Goal: Task Accomplishment & Management: Use online tool/utility

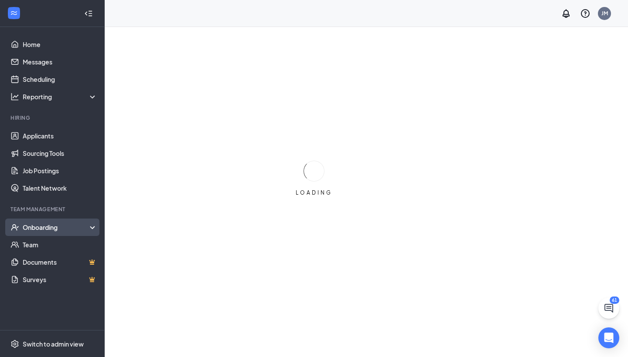
click at [59, 225] on div "Onboarding" at bounding box center [56, 227] width 67 height 9
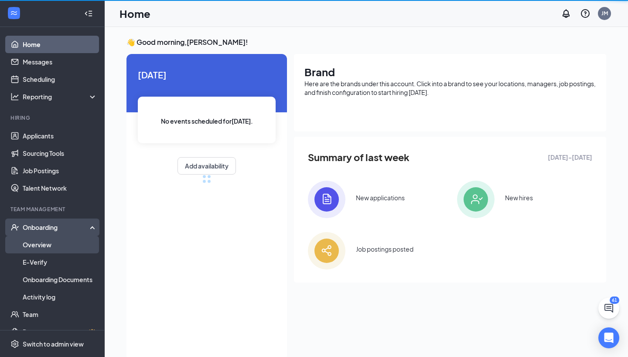
click at [59, 237] on link "Overview" at bounding box center [60, 244] width 75 height 17
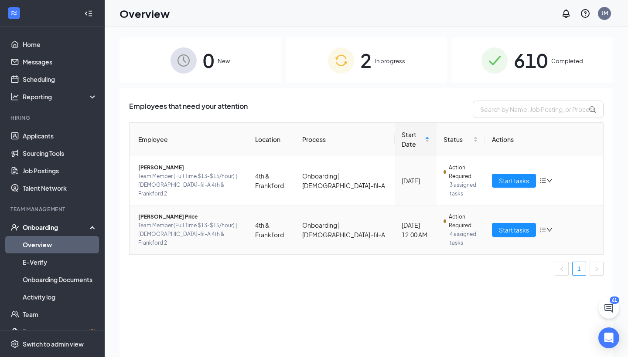
click at [156, 213] on span "[PERSON_NAME] Price" at bounding box center [189, 217] width 103 height 9
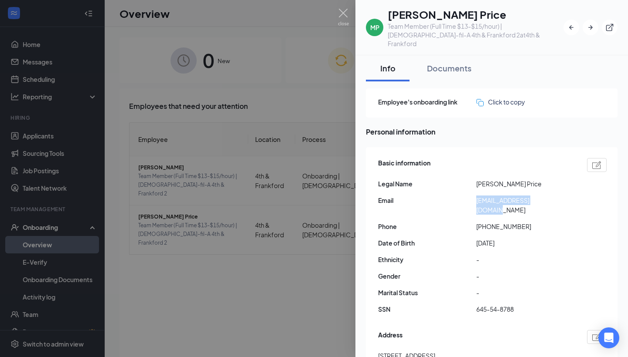
drag, startPoint x: 476, startPoint y: 193, endPoint x: 552, endPoint y: 190, distance: 75.5
click at [552, 196] on span "[EMAIL_ADDRESS][DOMAIN_NAME]" at bounding box center [525, 205] width 98 height 19
copy span "[EMAIL_ADDRESS][DOMAIN_NAME]"
click at [344, 19] on img at bounding box center [343, 17] width 11 height 17
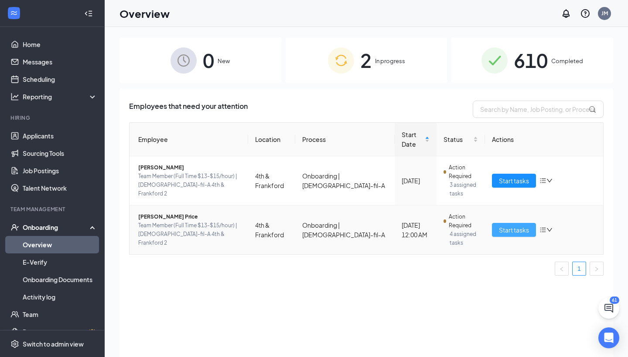
click at [495, 223] on button "Start tasks" at bounding box center [514, 230] width 44 height 14
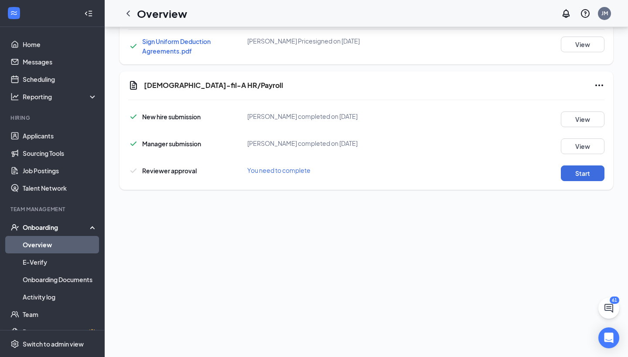
scroll to position [420, 0]
click at [580, 167] on button "Start" at bounding box center [583, 174] width 44 height 16
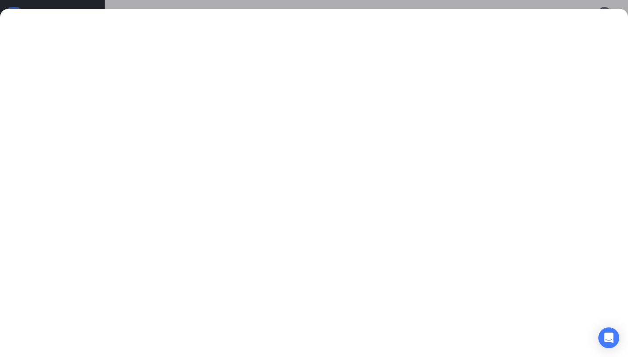
scroll to position [409, 0]
click at [301, 5] on div at bounding box center [314, 178] width 628 height 357
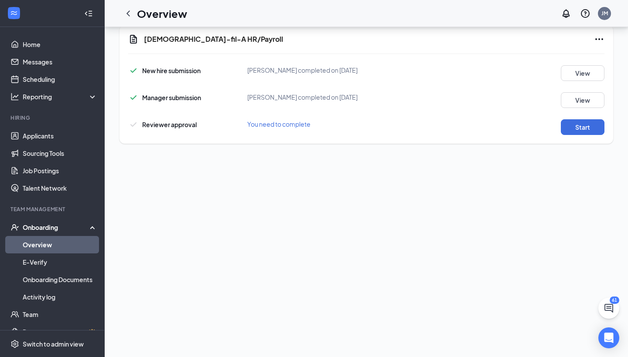
scroll to position [204, 0]
click at [180, 103] on div "New hire submission [PERSON_NAME] completed on [DATE] View Manager submission […" at bounding box center [366, 98] width 476 height 74
click at [173, 121] on span "Reviewer approval" at bounding box center [169, 125] width 54 height 8
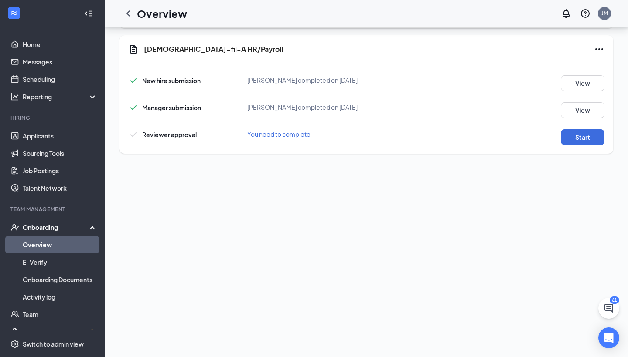
scroll to position [192, 0]
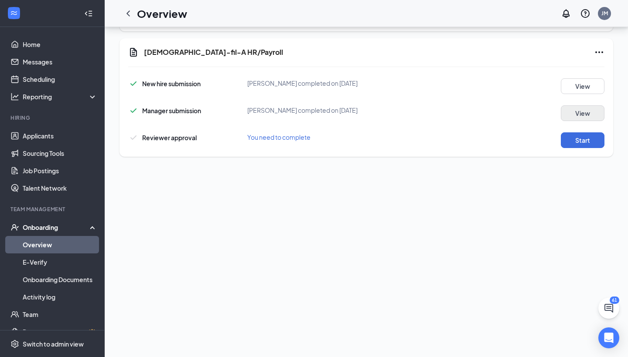
click at [574, 105] on button "View" at bounding box center [583, 113] width 44 height 16
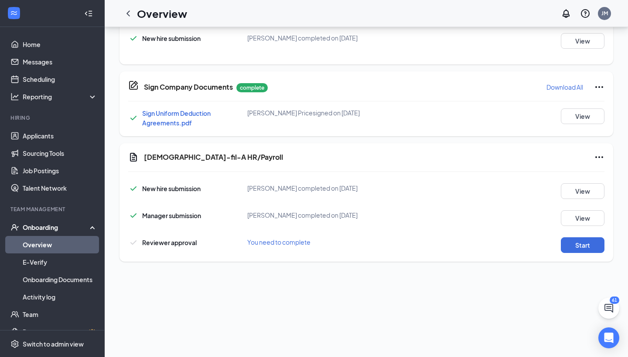
scroll to position [420, 0]
click at [576, 180] on div "New hire submission [PERSON_NAME] completed on [DATE] View" at bounding box center [366, 190] width 476 height 20
click at [576, 184] on button "View" at bounding box center [583, 192] width 44 height 16
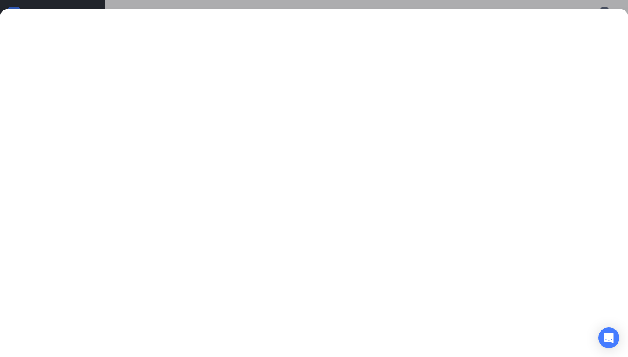
click at [471, 2] on div at bounding box center [314, 178] width 628 height 357
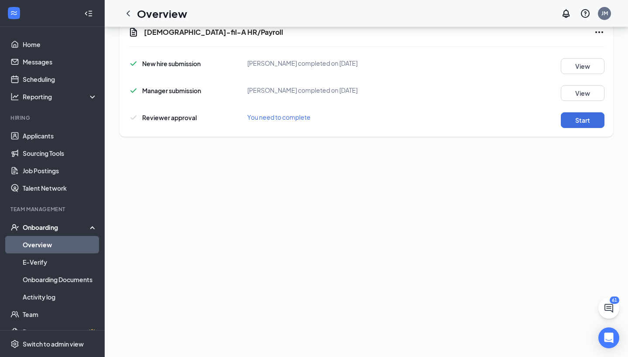
scroll to position [209, 0]
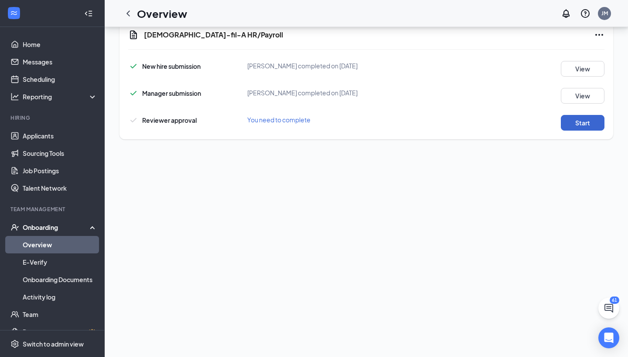
click at [582, 116] on button "Start" at bounding box center [583, 123] width 44 height 16
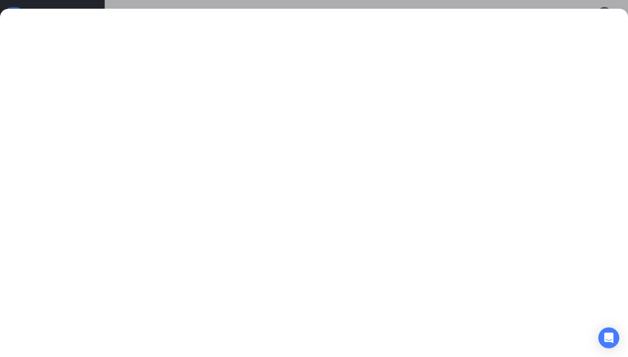
click at [468, 7] on div at bounding box center [314, 178] width 628 height 357
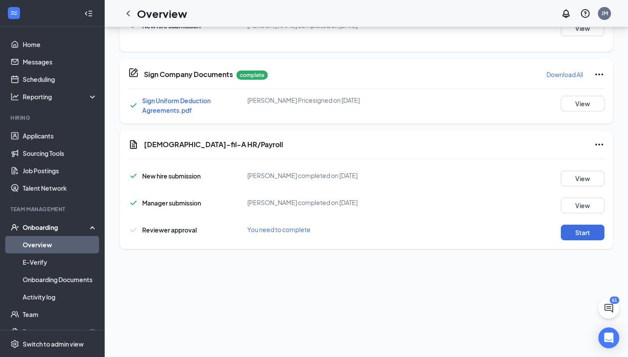
scroll to position [210, 0]
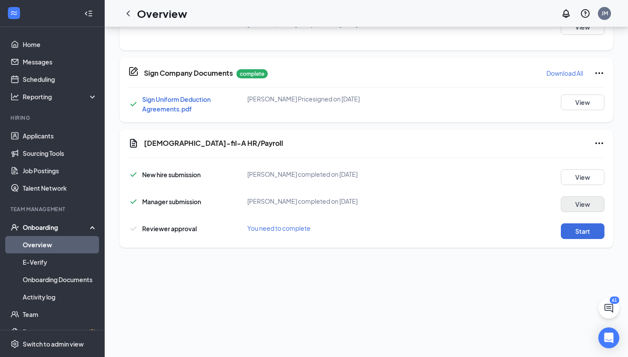
click at [574, 197] on button "View" at bounding box center [583, 205] width 44 height 16
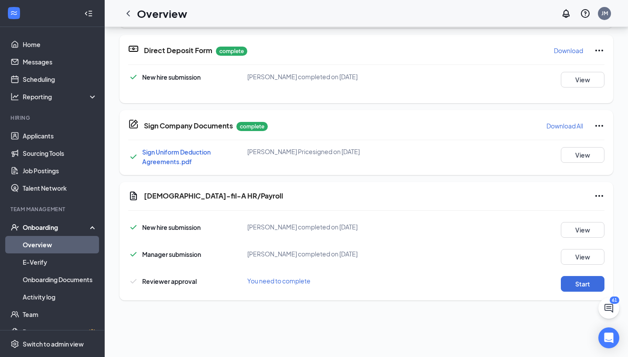
scroll to position [272, 0]
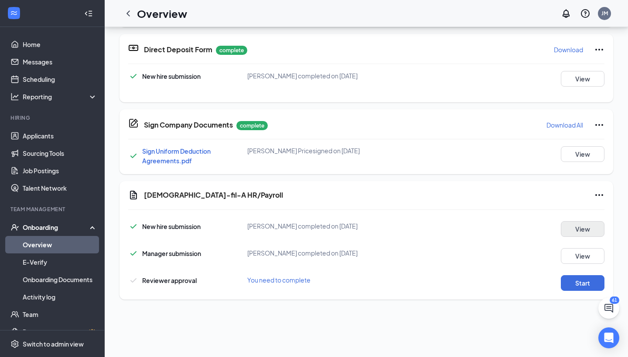
click at [571, 221] on button "View" at bounding box center [583, 229] width 44 height 16
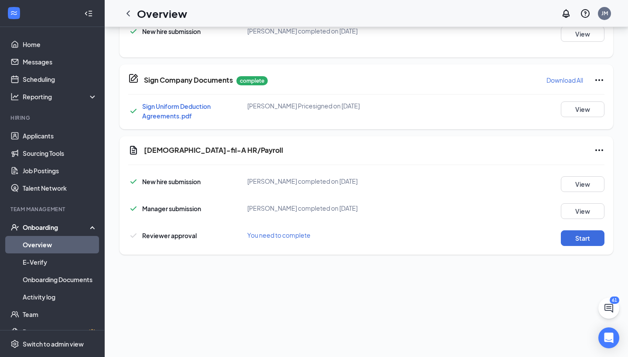
scroll to position [204, 0]
click at [586, 207] on button "View" at bounding box center [583, 211] width 44 height 16
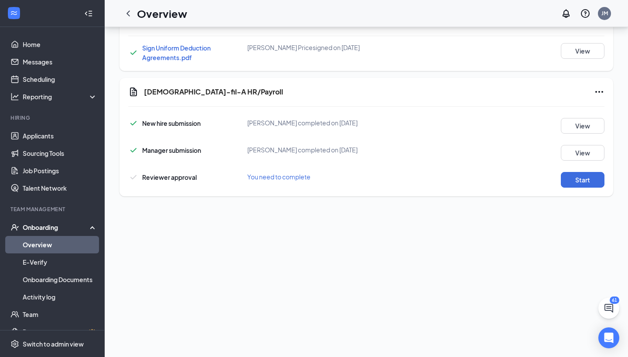
scroll to position [293, 0]
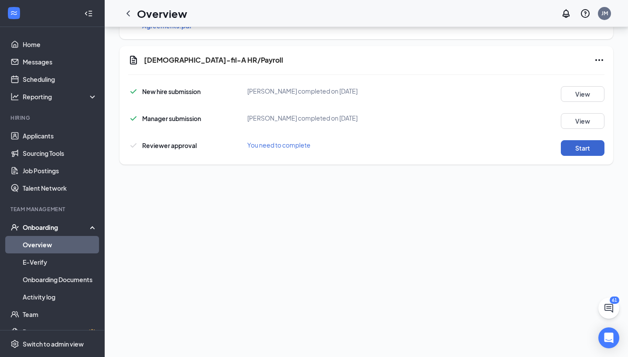
click at [565, 146] on button "Start" at bounding box center [583, 148] width 44 height 16
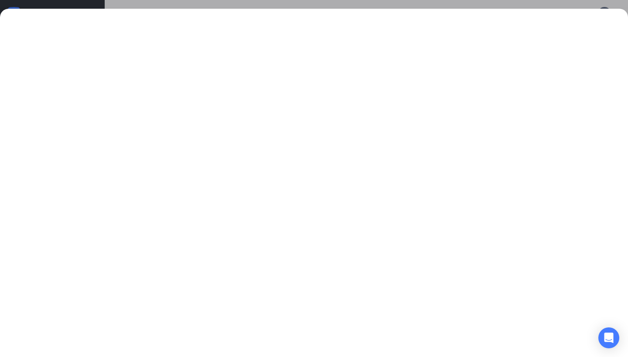
scroll to position [420, 0]
click at [47, 17] on div at bounding box center [314, 183] width 628 height 349
click at [82, 2] on div at bounding box center [314, 178] width 628 height 357
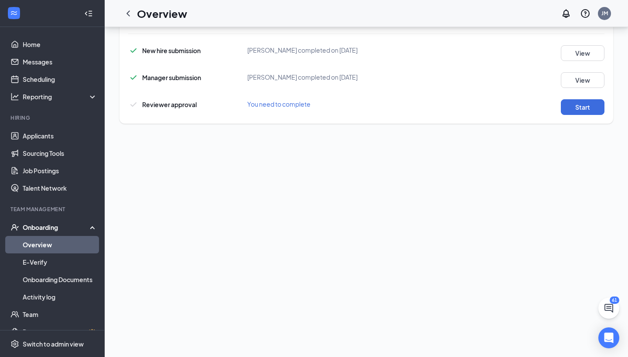
scroll to position [247, 0]
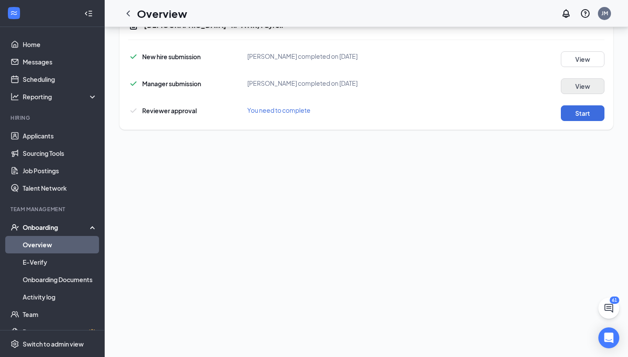
click at [594, 78] on button "View" at bounding box center [583, 86] width 44 height 16
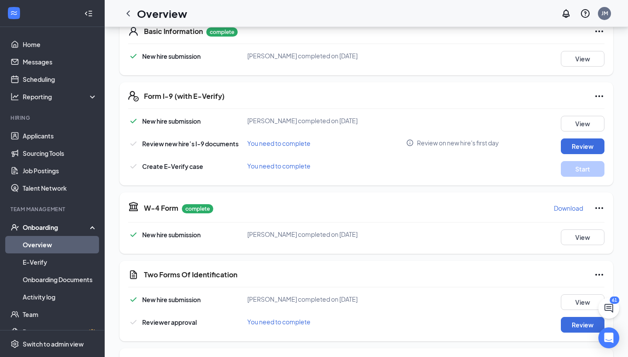
click at [580, 109] on div at bounding box center [366, 109] width 476 height 0
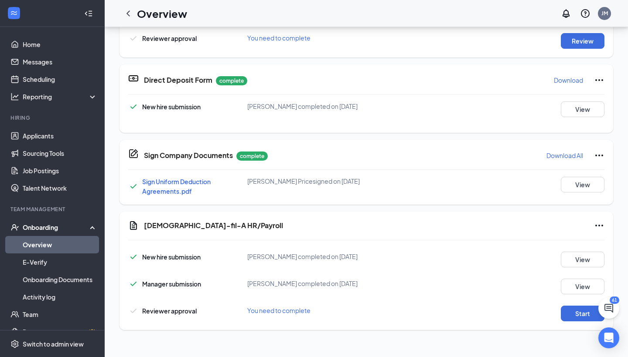
scroll to position [420, 0]
click at [574, 306] on button "Start" at bounding box center [583, 314] width 44 height 16
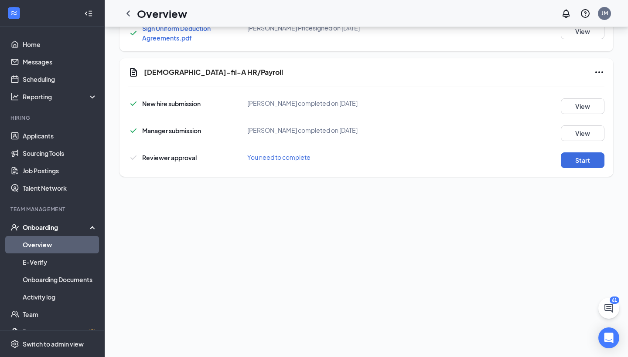
scroll to position [170, 0]
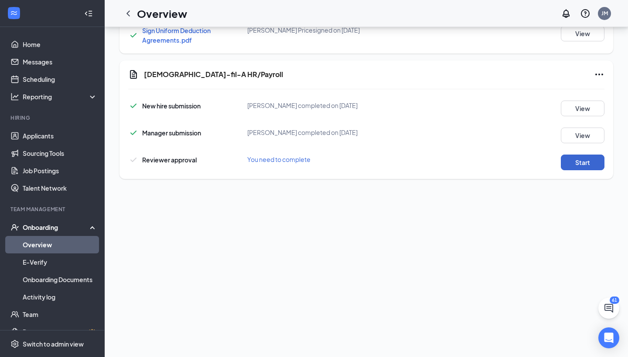
click at [579, 155] on button "Start" at bounding box center [583, 163] width 44 height 16
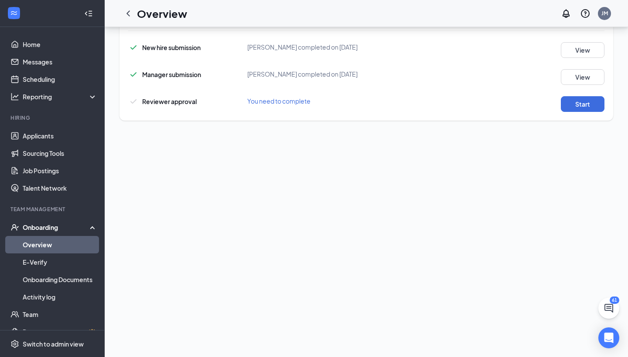
scroll to position [208, 0]
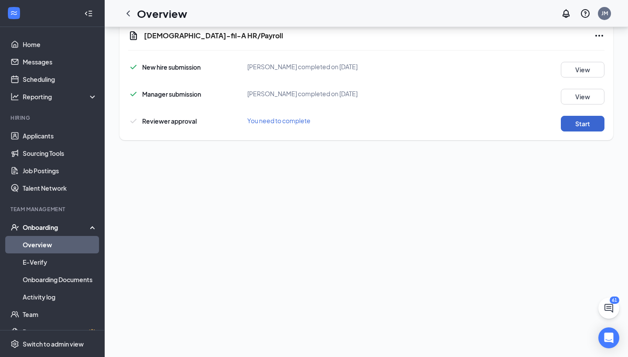
click at [580, 116] on button "Start" at bounding box center [583, 124] width 44 height 16
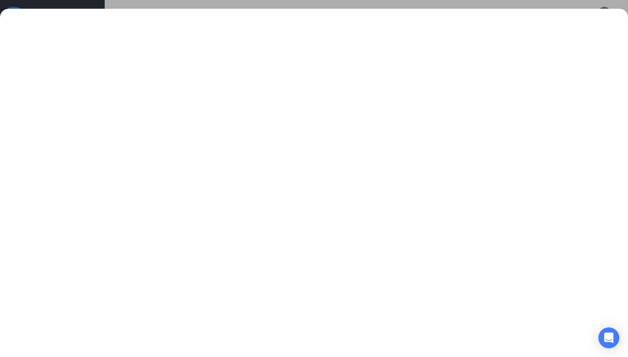
scroll to position [0, 0]
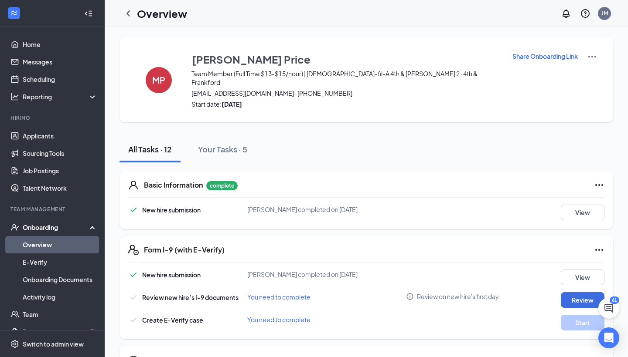
click at [54, 231] on div "Onboarding" at bounding box center [56, 227] width 67 height 9
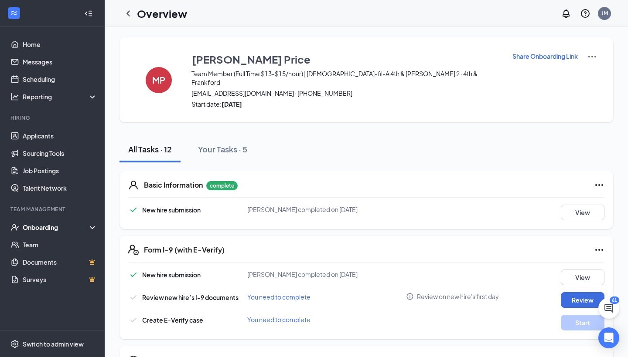
click at [61, 230] on div "Onboarding" at bounding box center [56, 227] width 67 height 9
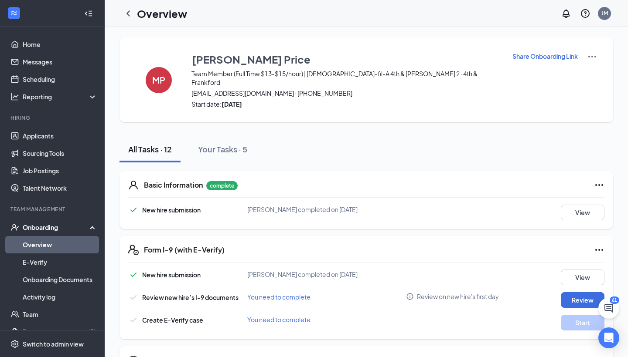
click at [58, 251] on link "Overview" at bounding box center [60, 244] width 75 height 17
